Goal: Information Seeking & Learning: Stay updated

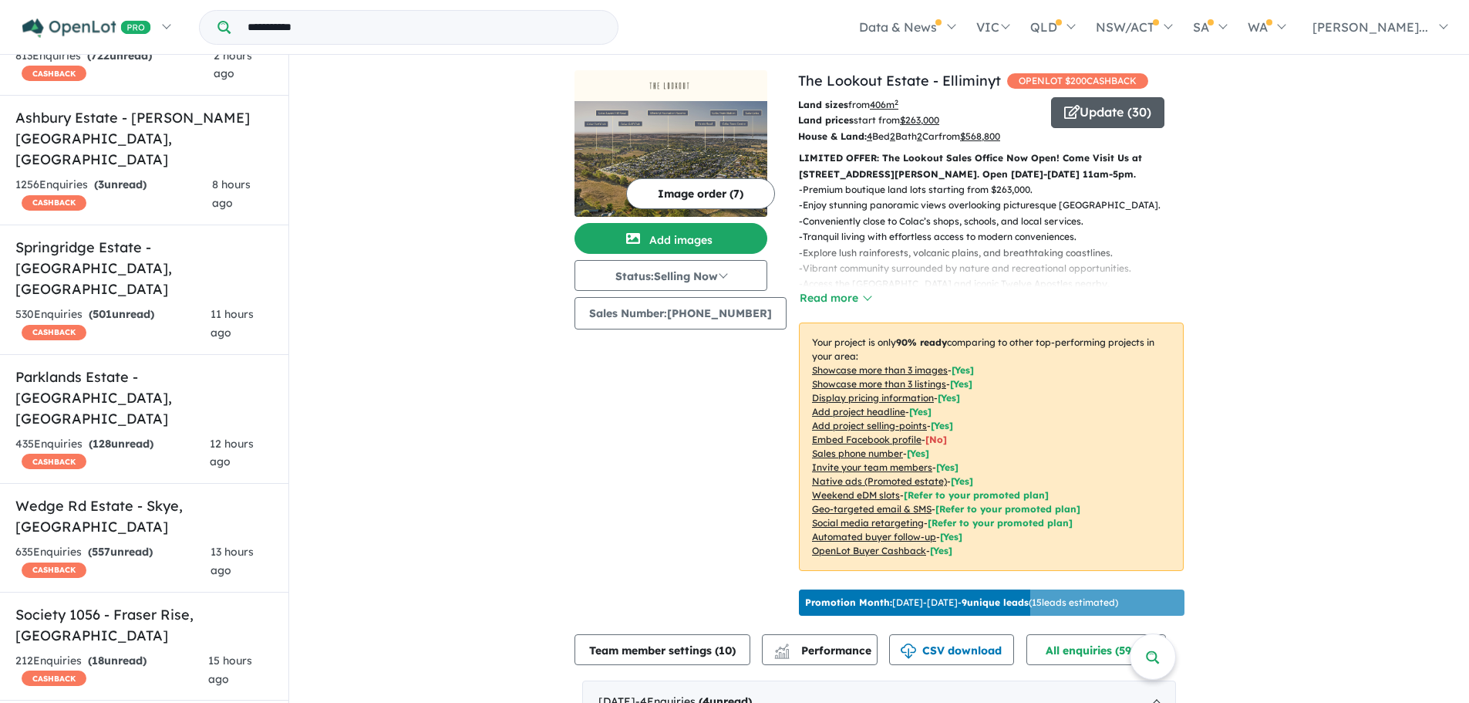
click at [1107, 116] on button "Update ( 30 )" at bounding box center [1107, 112] width 113 height 31
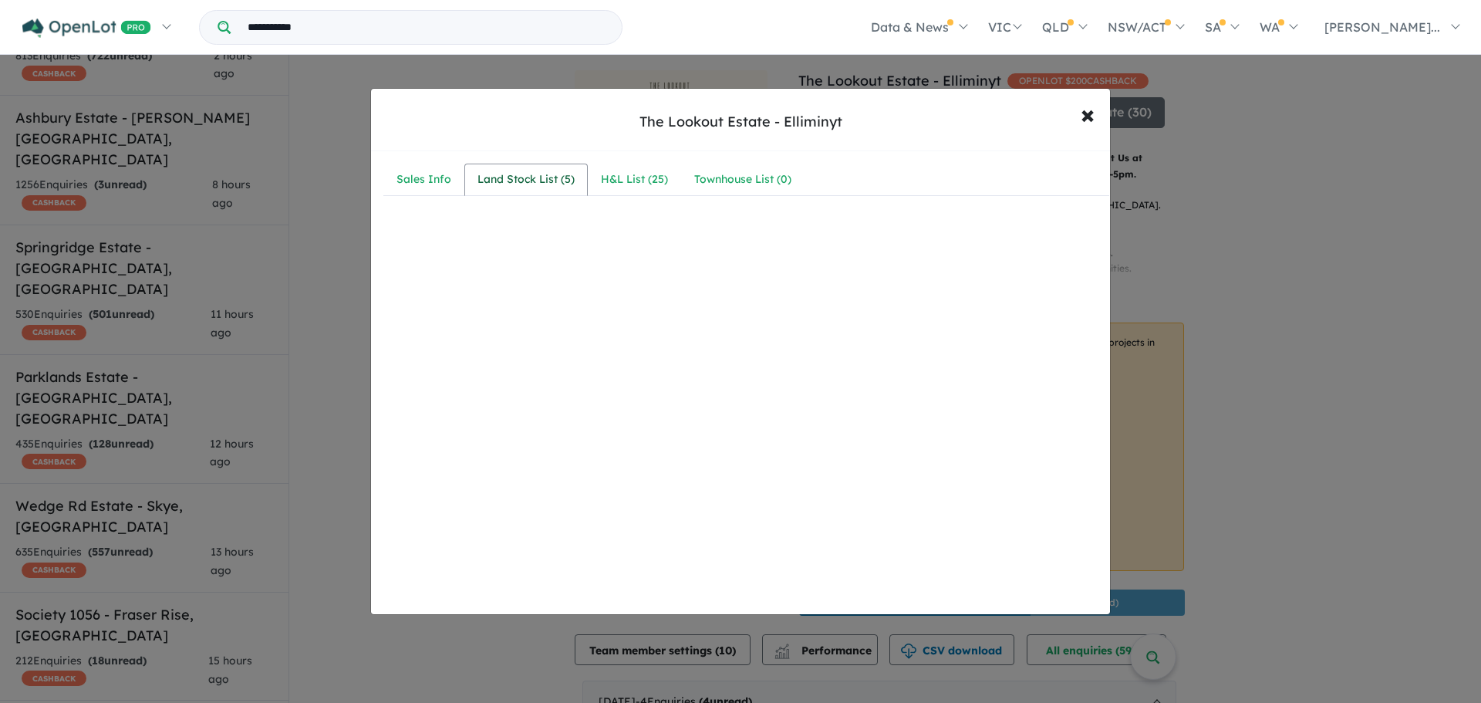
drag, startPoint x: 554, startPoint y: 178, endPoint x: 533, endPoint y: 178, distance: 20.8
click at [554, 178] on div "Land Stock List ( 5 )" at bounding box center [525, 179] width 97 height 19
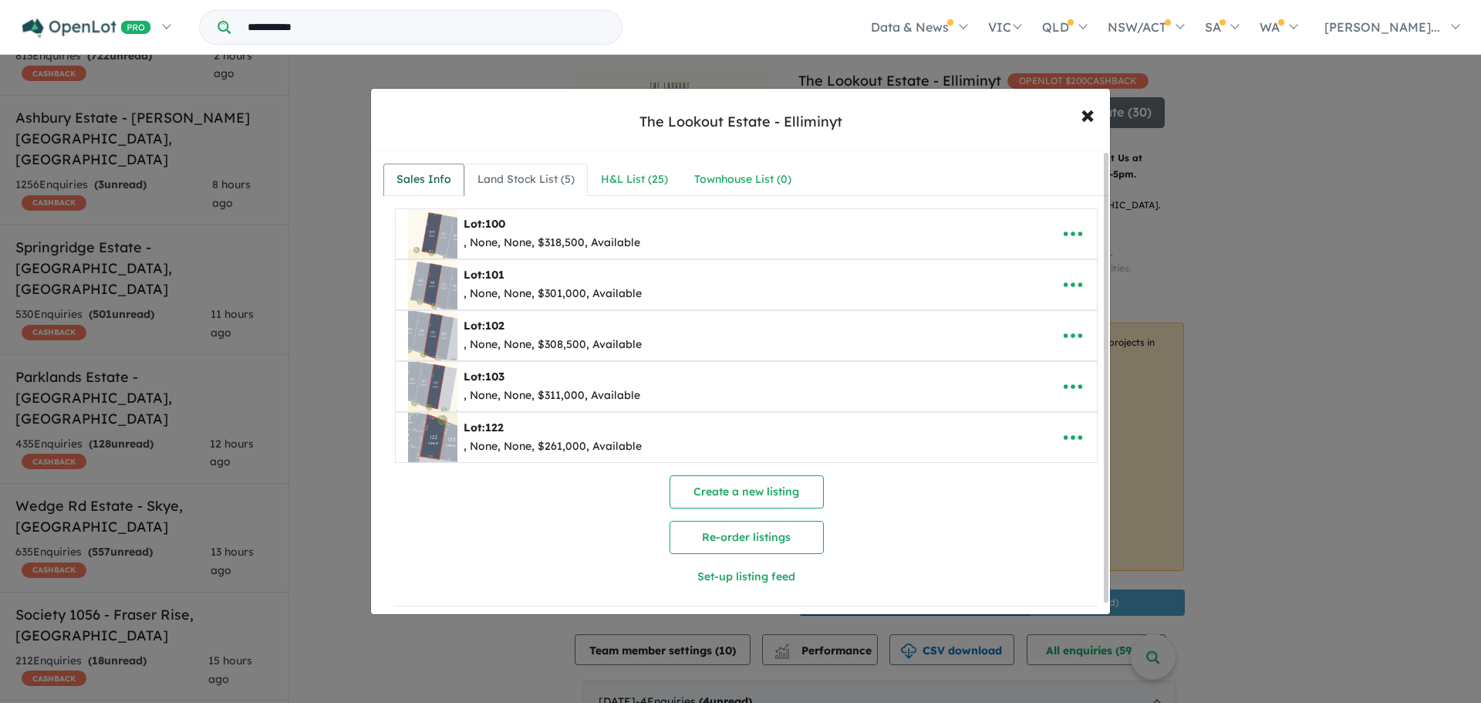
click at [405, 173] on div "Sales Info" at bounding box center [423, 179] width 55 height 19
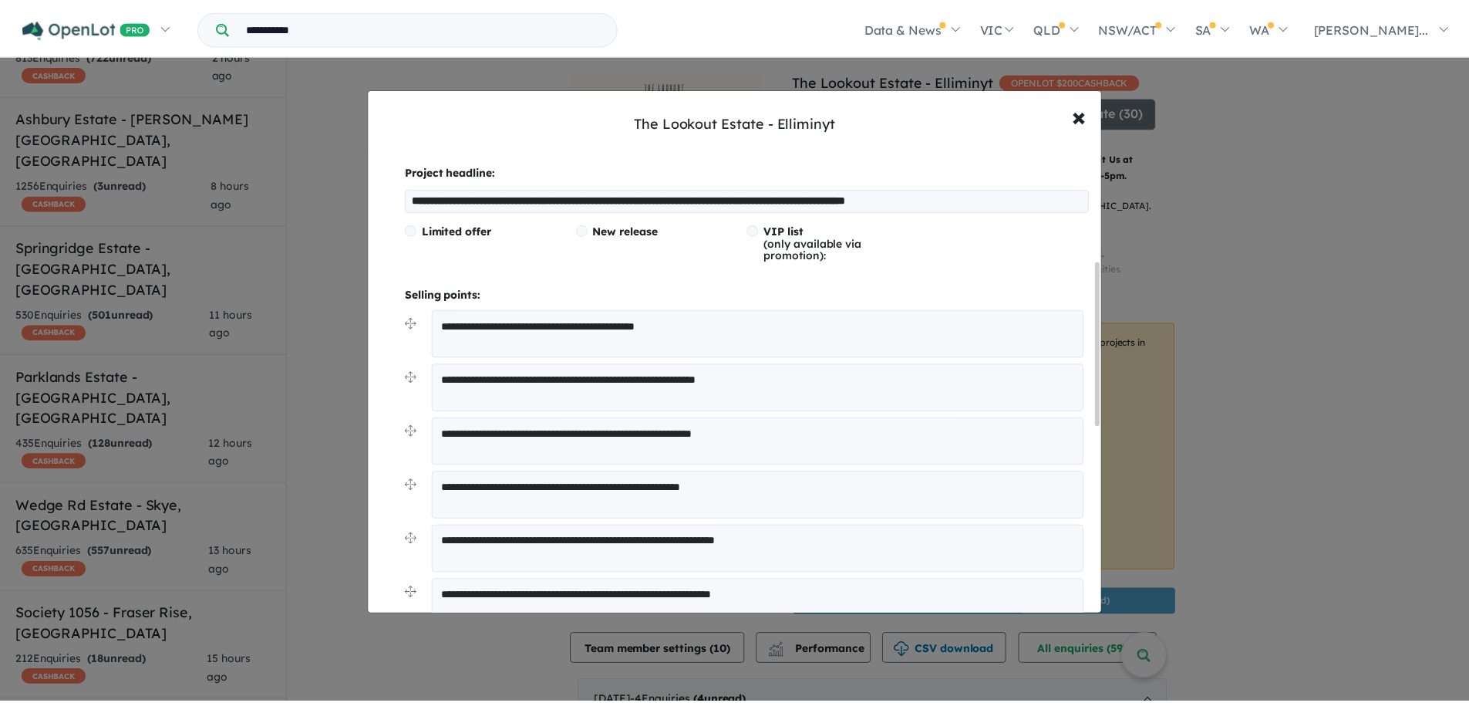
scroll to position [308, 0]
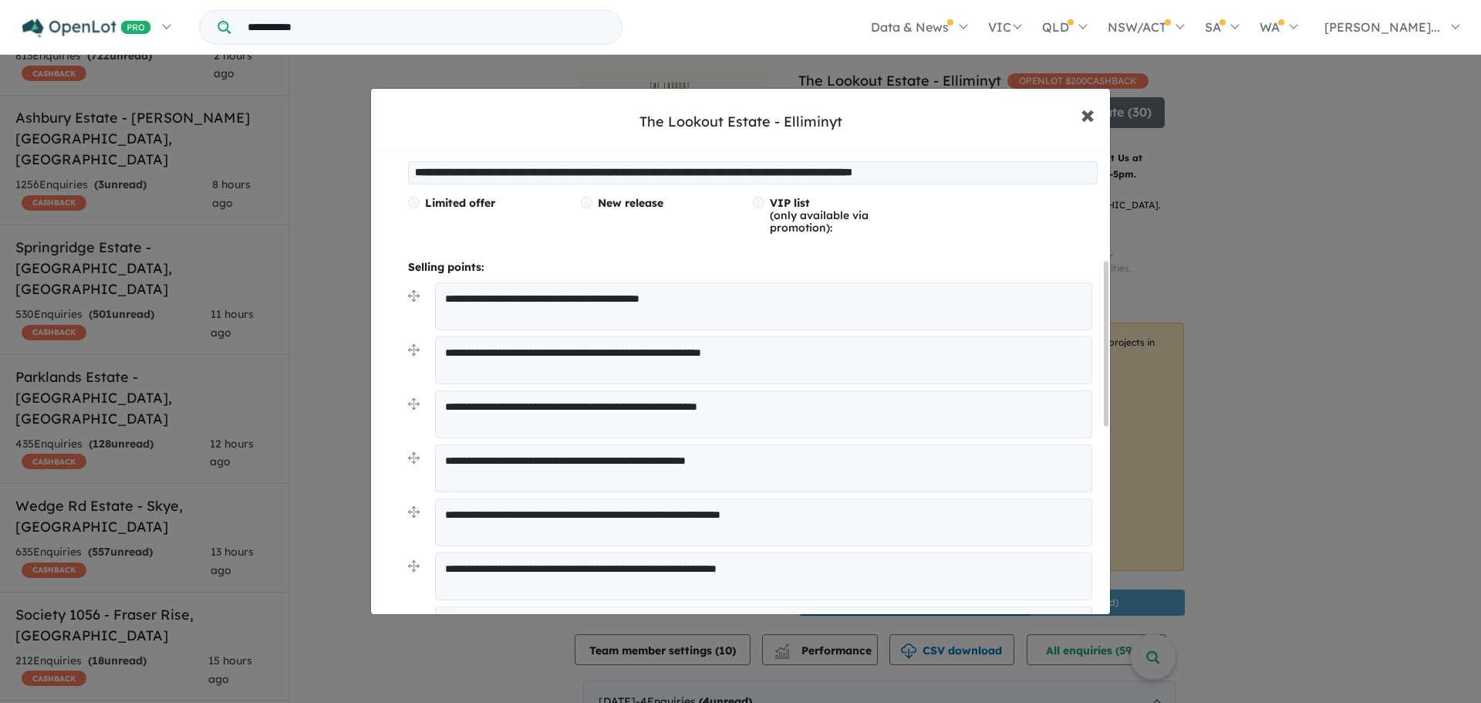
click at [1081, 113] on span "×" at bounding box center [1087, 113] width 14 height 33
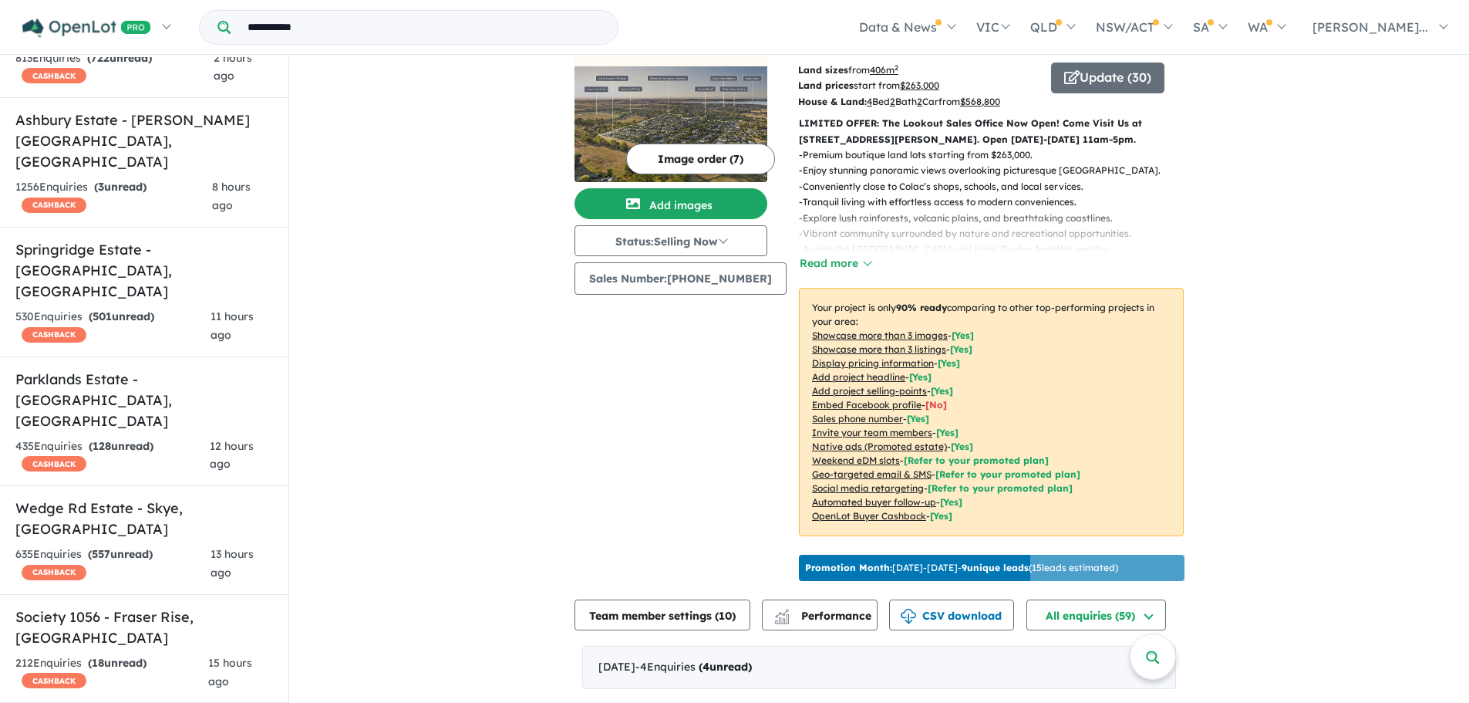
scroll to position [0, 0]
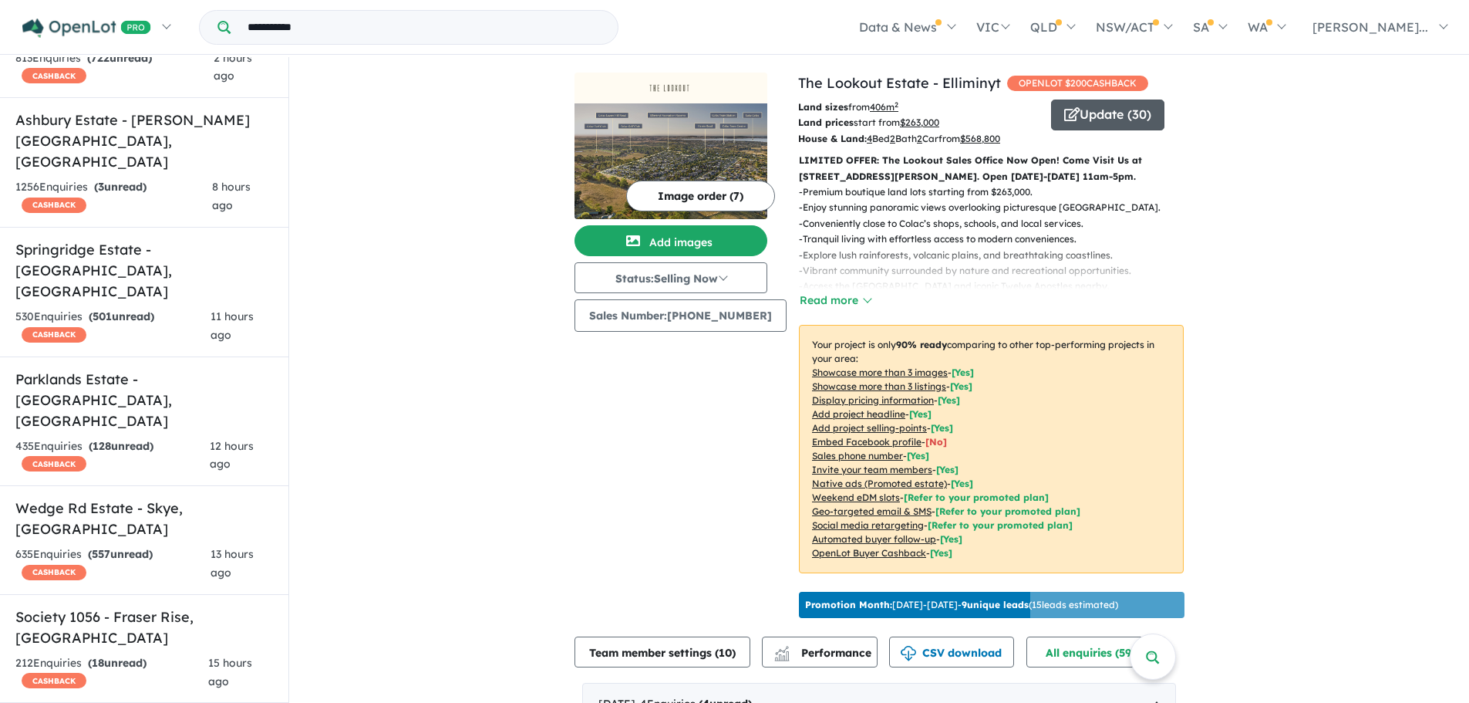
click at [1104, 115] on button "Update ( 30 )" at bounding box center [1107, 114] width 113 height 31
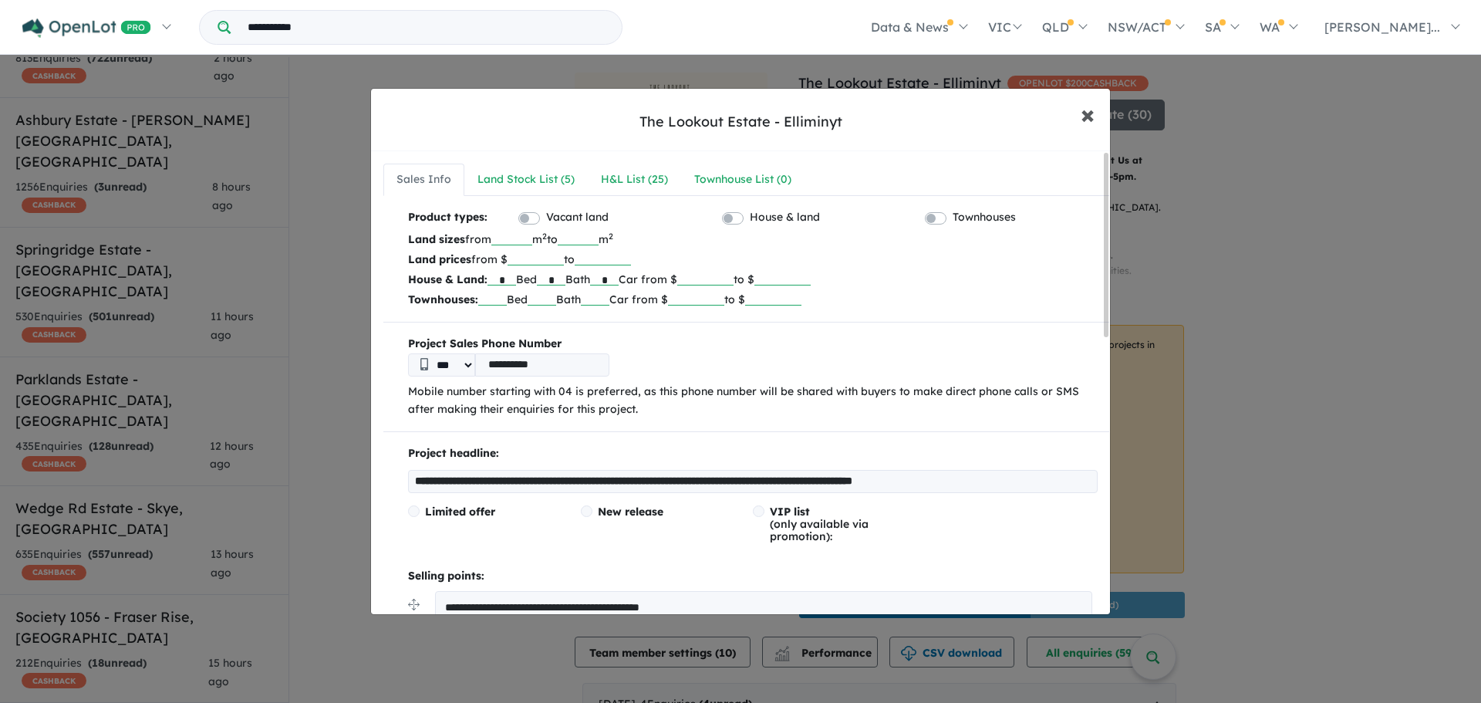
click at [1090, 108] on span "×" at bounding box center [1087, 113] width 14 height 33
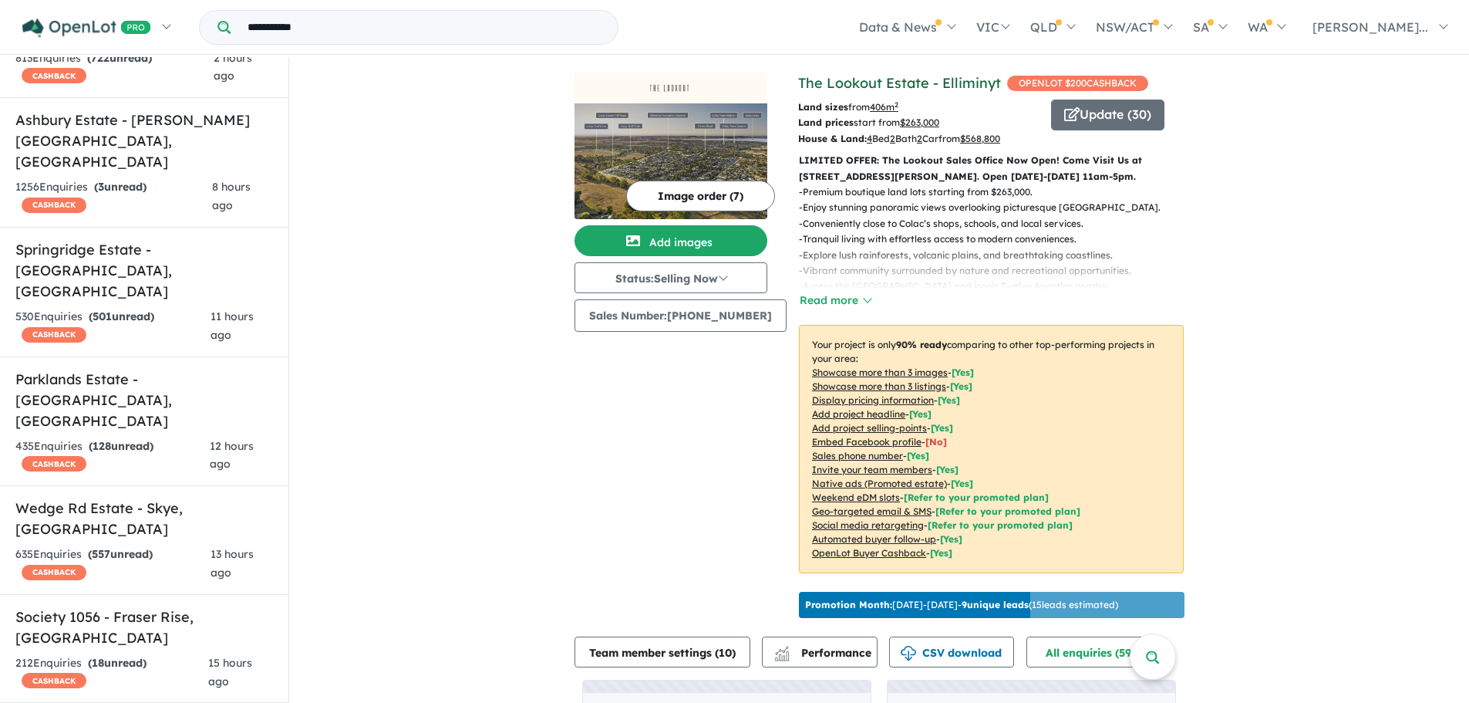
click at [945, 81] on link "The Lookout Estate - Elliminyt" at bounding box center [899, 83] width 203 height 18
click at [838, 295] on button "Read more" at bounding box center [835, 301] width 72 height 18
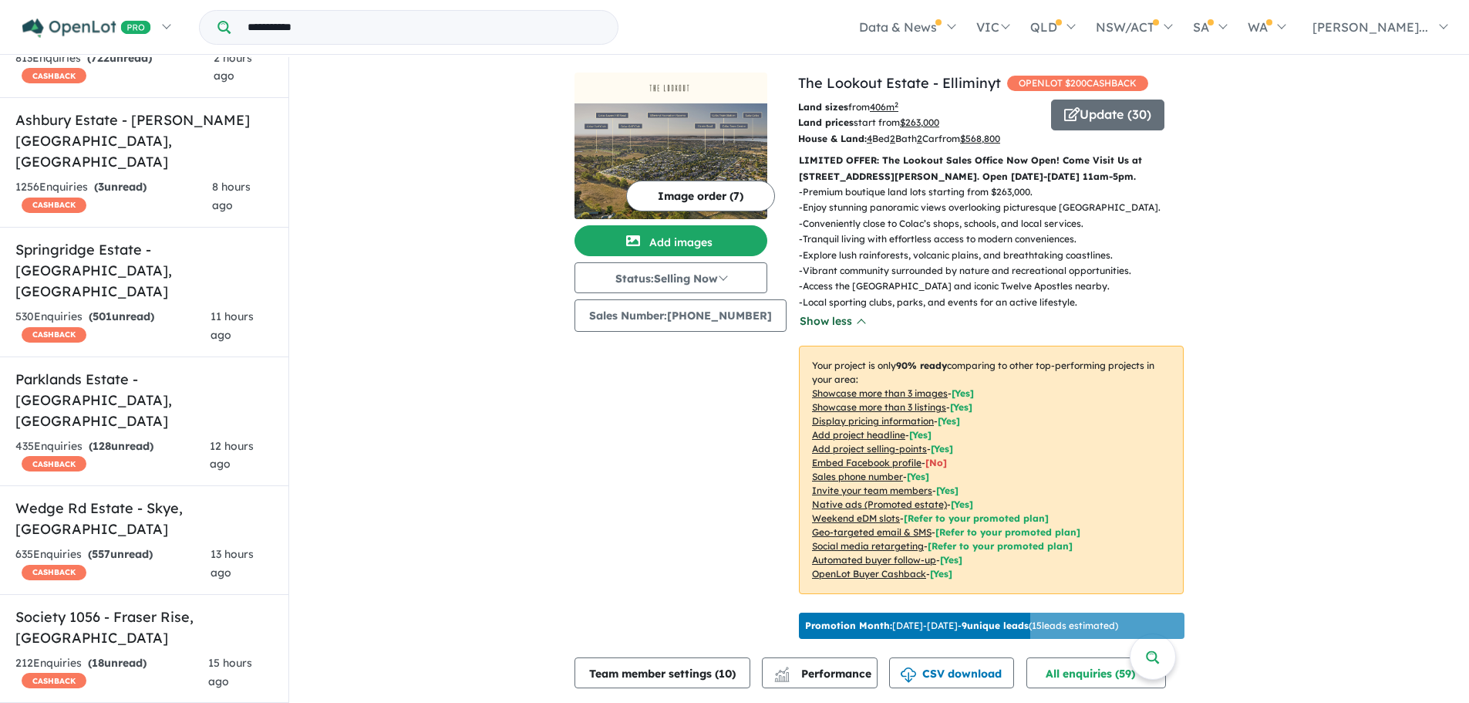
click at [801, 322] on button "Show less" at bounding box center [832, 321] width 66 height 18
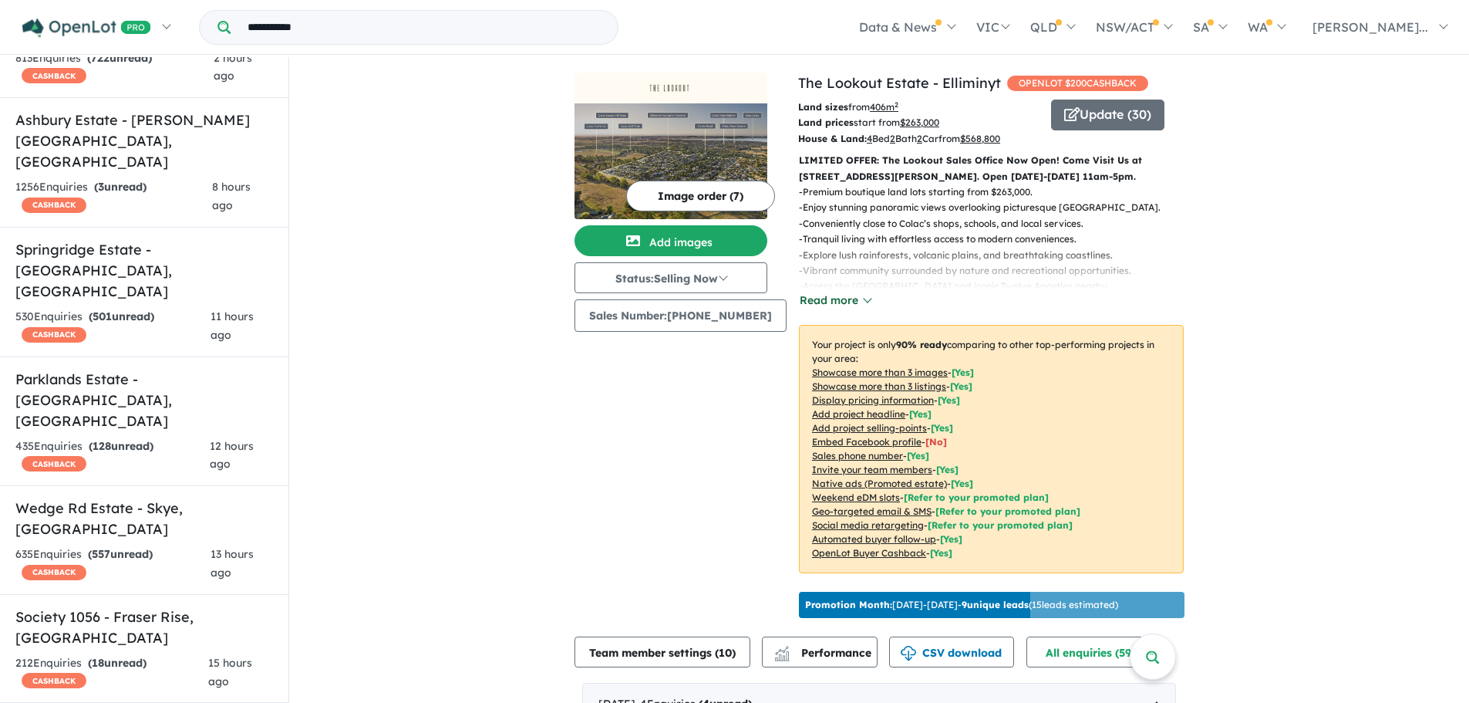
click at [801, 322] on div "LIMITED OFFER: The Lookout Sales Office Now Open! Come Visit Us at [STREET_ADDR…" at bounding box center [985, 369] width 397 height 433
click at [1116, 110] on button "Update ( 30 )" at bounding box center [1107, 114] width 113 height 31
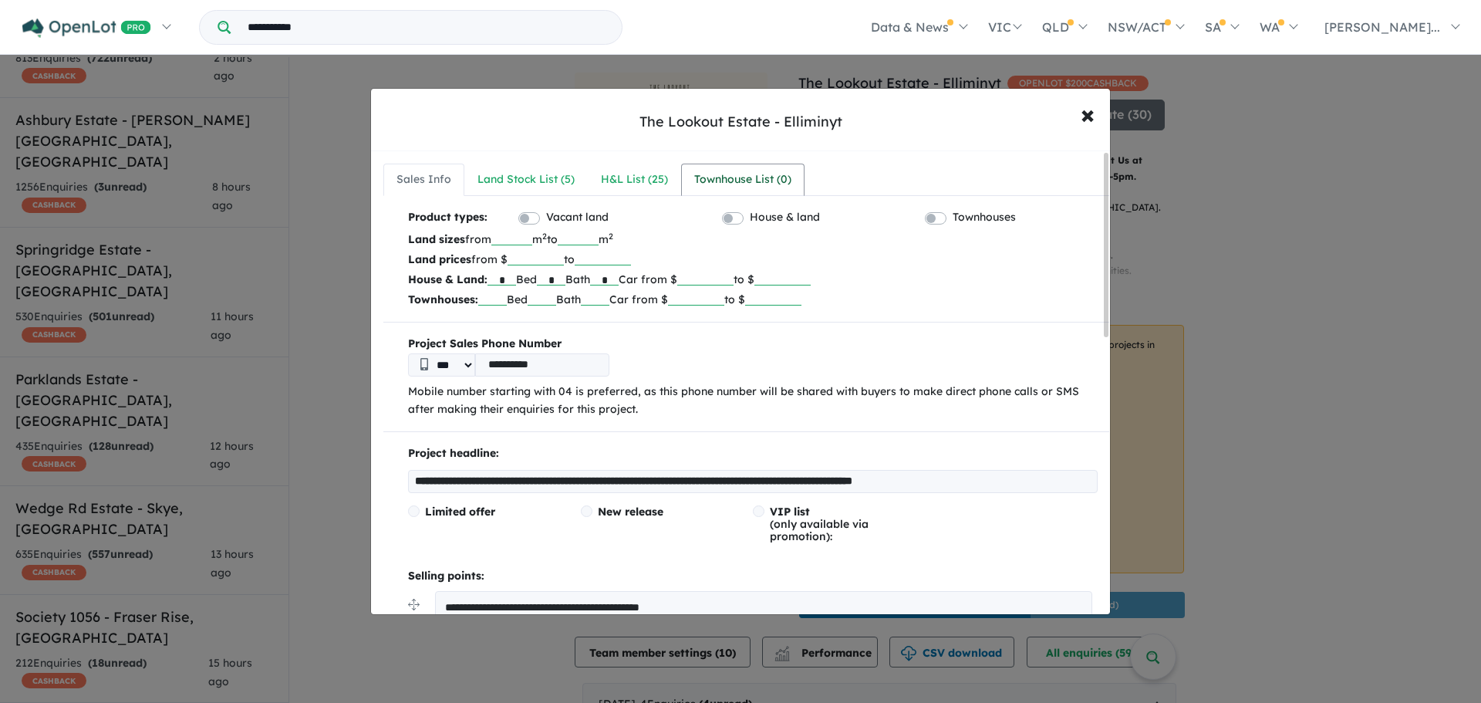
click at [753, 180] on div "Townhouse List ( 0 )" at bounding box center [742, 179] width 97 height 19
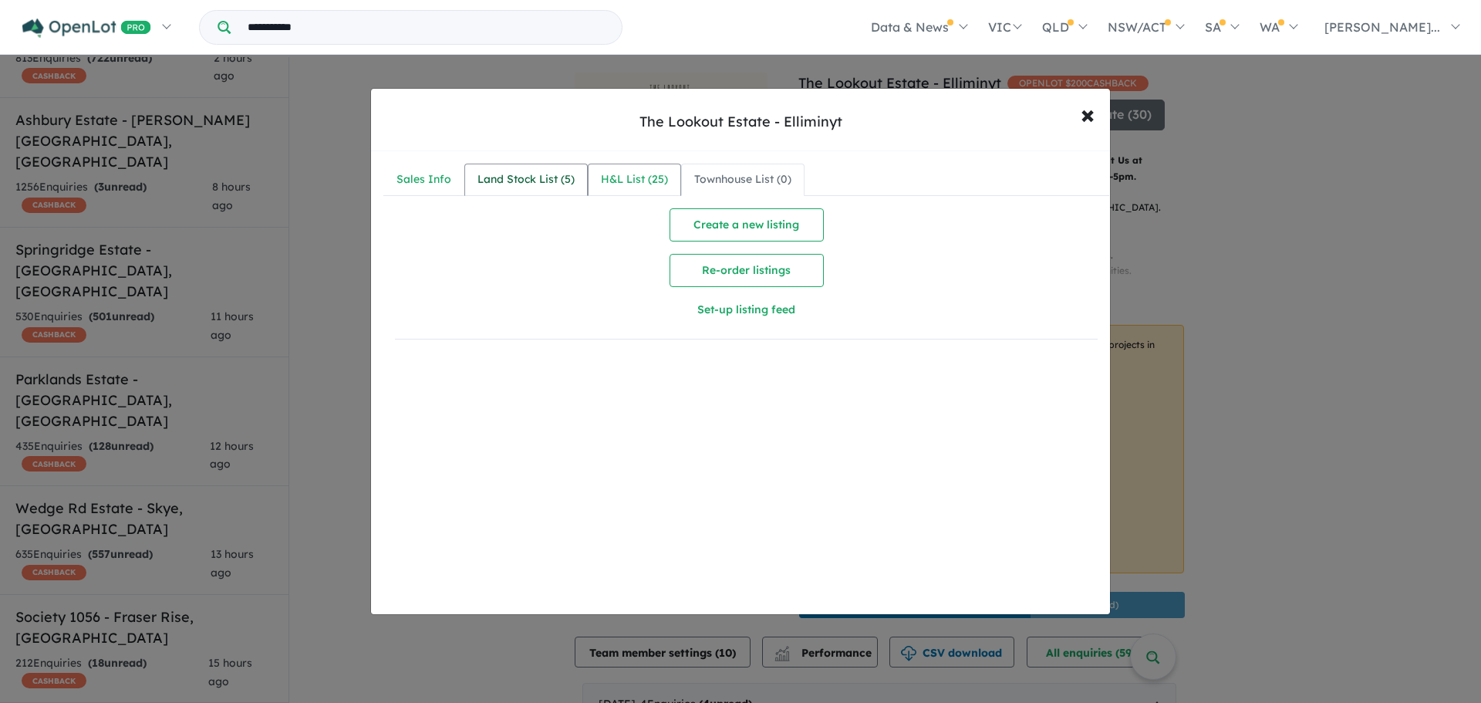
click at [656, 182] on div "H&L List ( 25 )" at bounding box center [634, 179] width 67 height 19
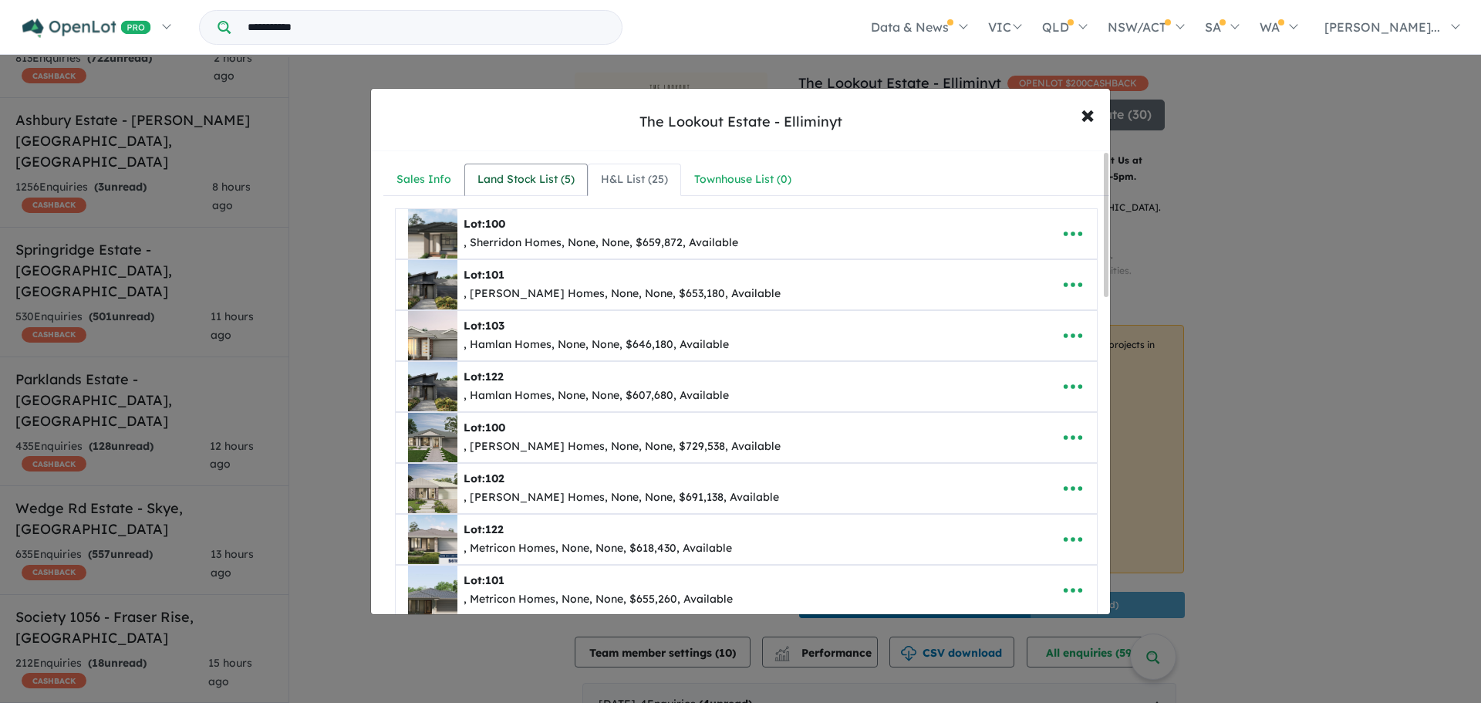
click at [504, 182] on div "Land Stock List ( 5 )" at bounding box center [525, 179] width 97 height 19
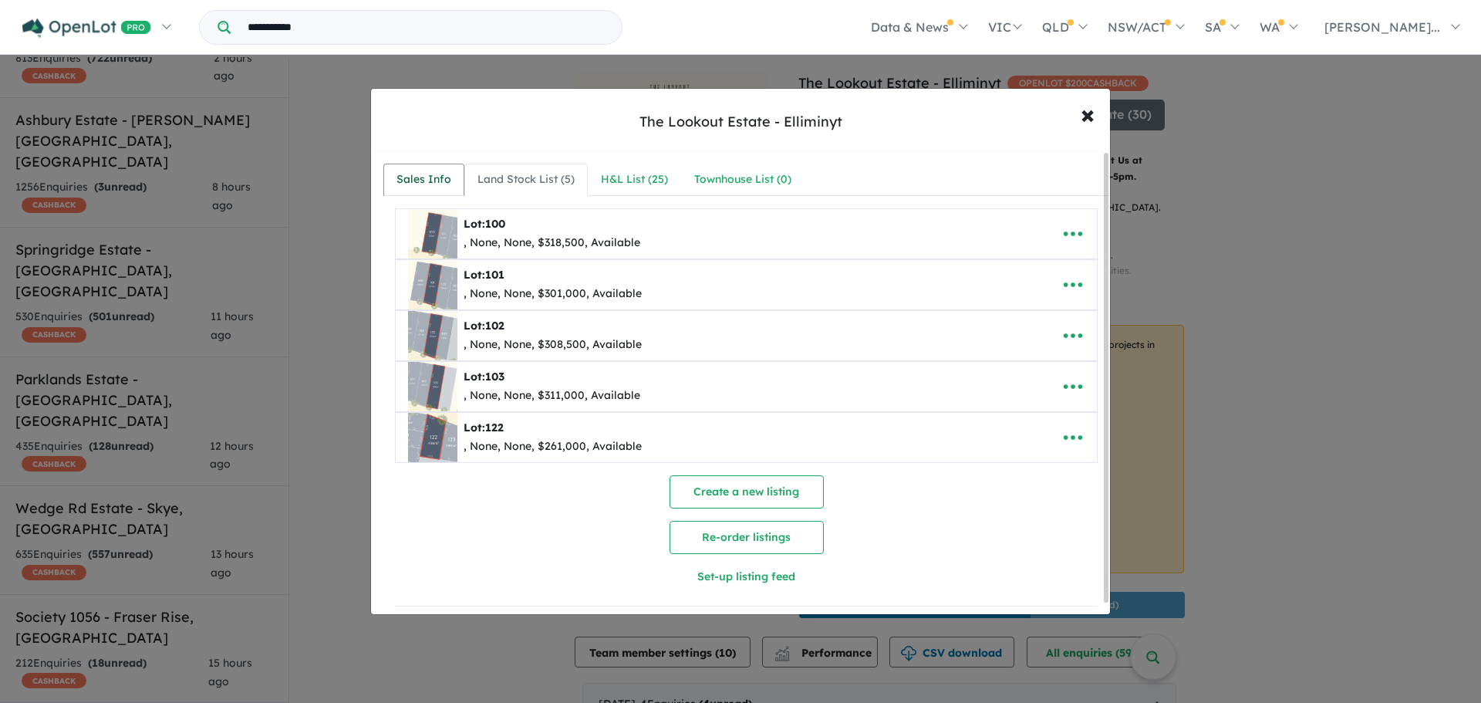
click at [442, 179] on div "Sales Info" at bounding box center [423, 179] width 55 height 19
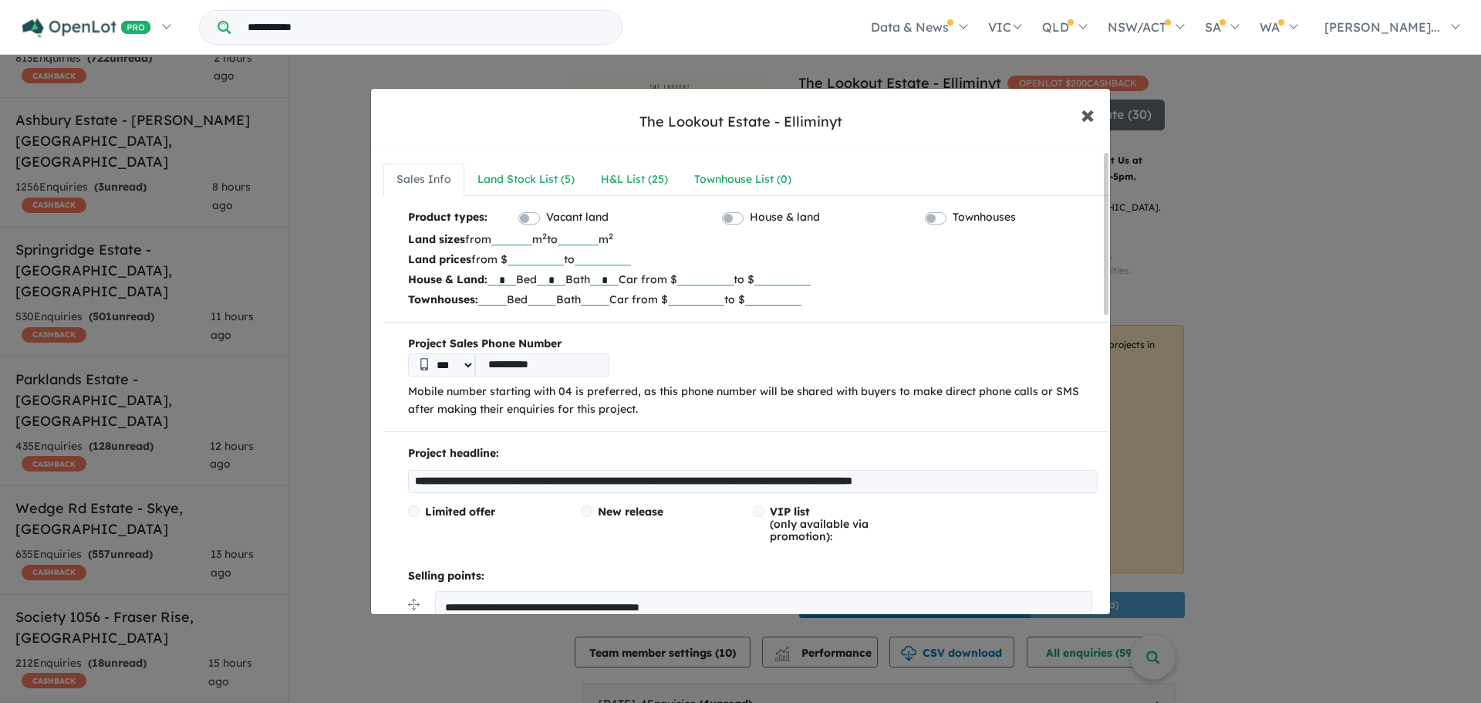
click at [1081, 117] on span "×" at bounding box center [1087, 113] width 14 height 33
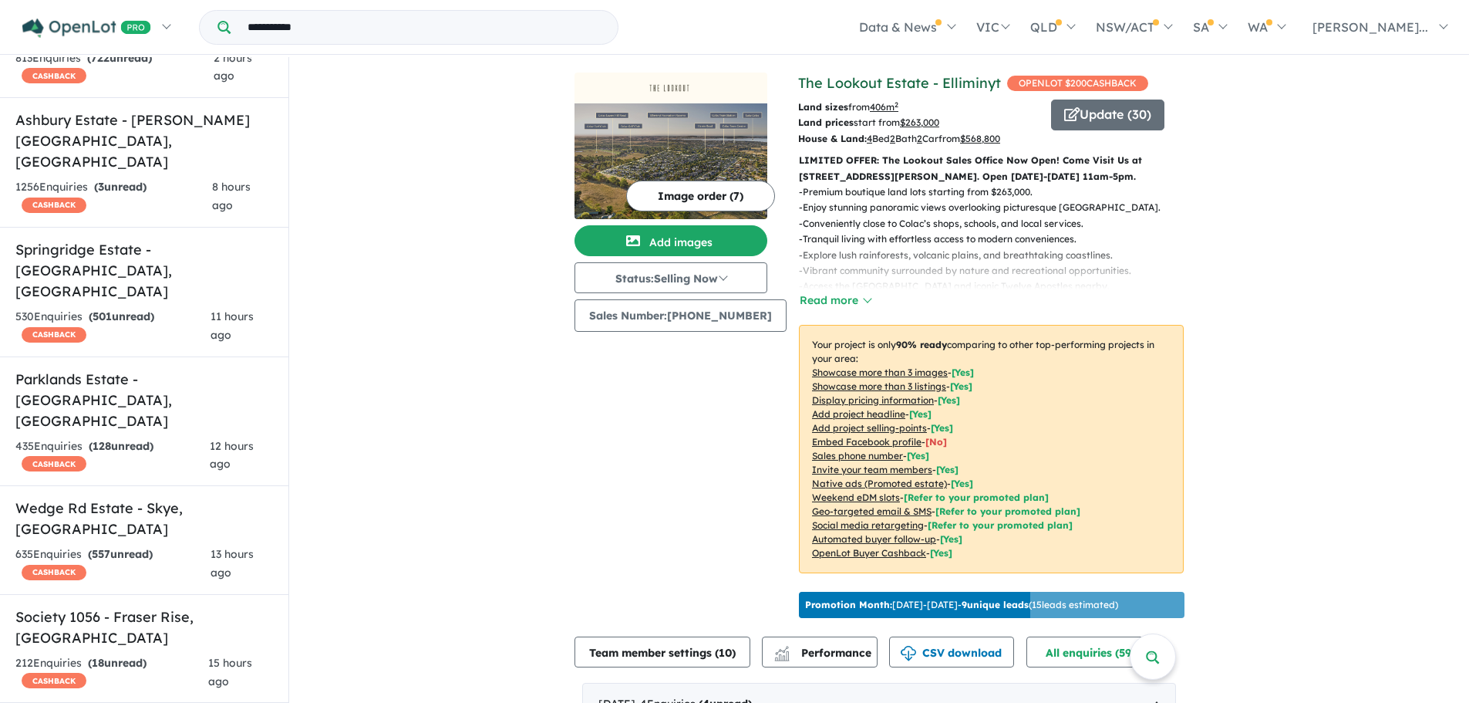
click at [902, 79] on link "The Lookout Estate - Elliminyt" at bounding box center [899, 83] width 203 height 18
